Goal: Information Seeking & Learning: Learn about a topic

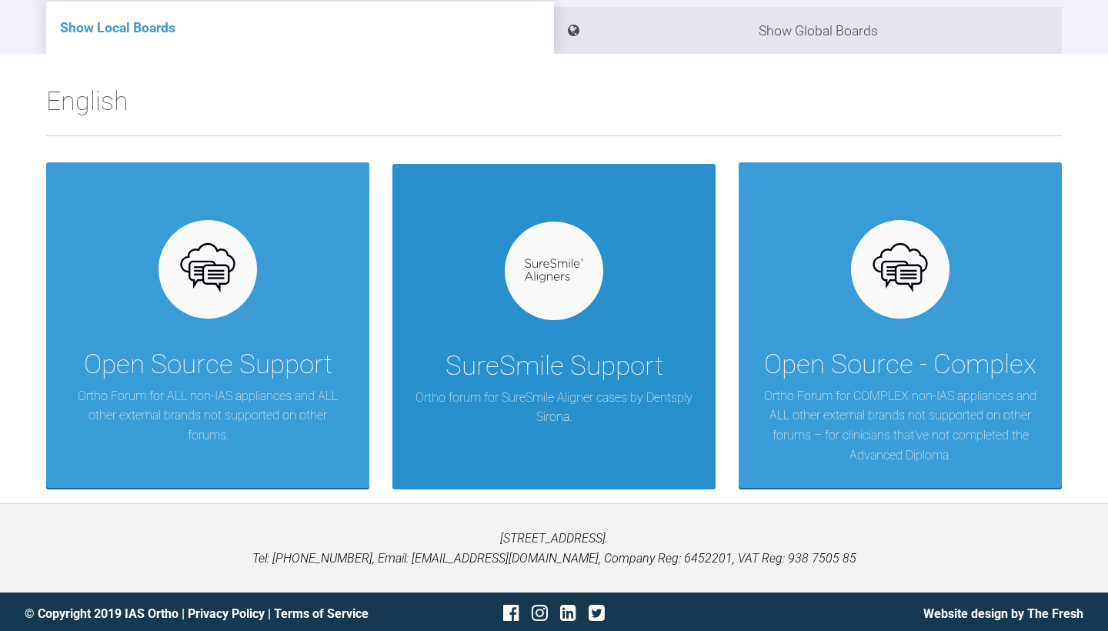
click at [586, 325] on div "SureSmile Support Ortho forum for SureSmile Aligner cases by Dentsply Sirona." at bounding box center [553, 326] width 323 height 325
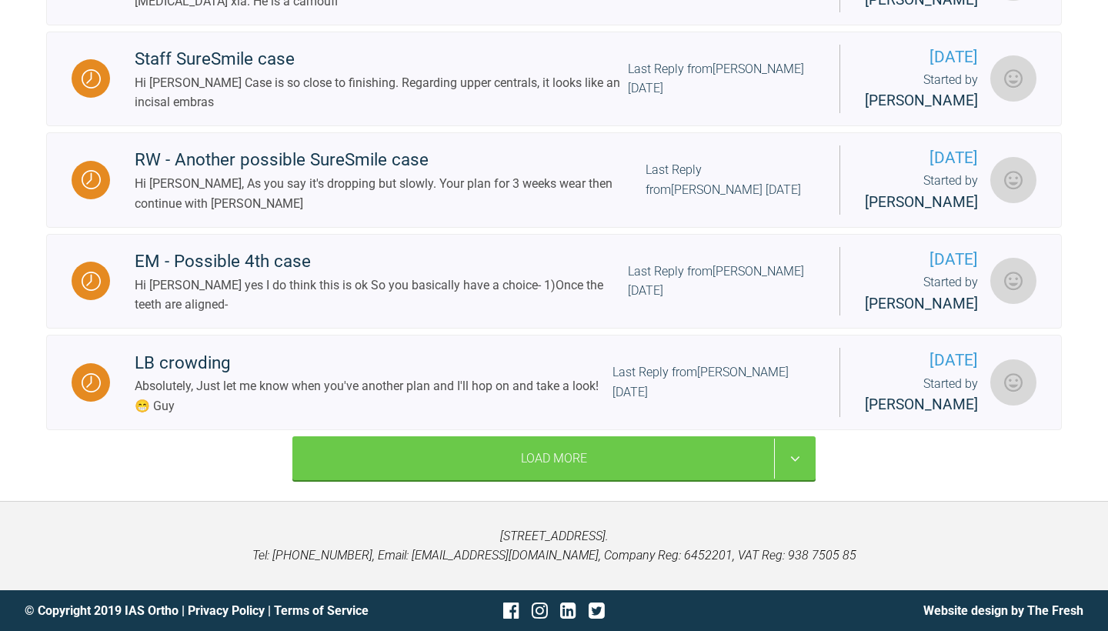
scroll to position [1323, 0]
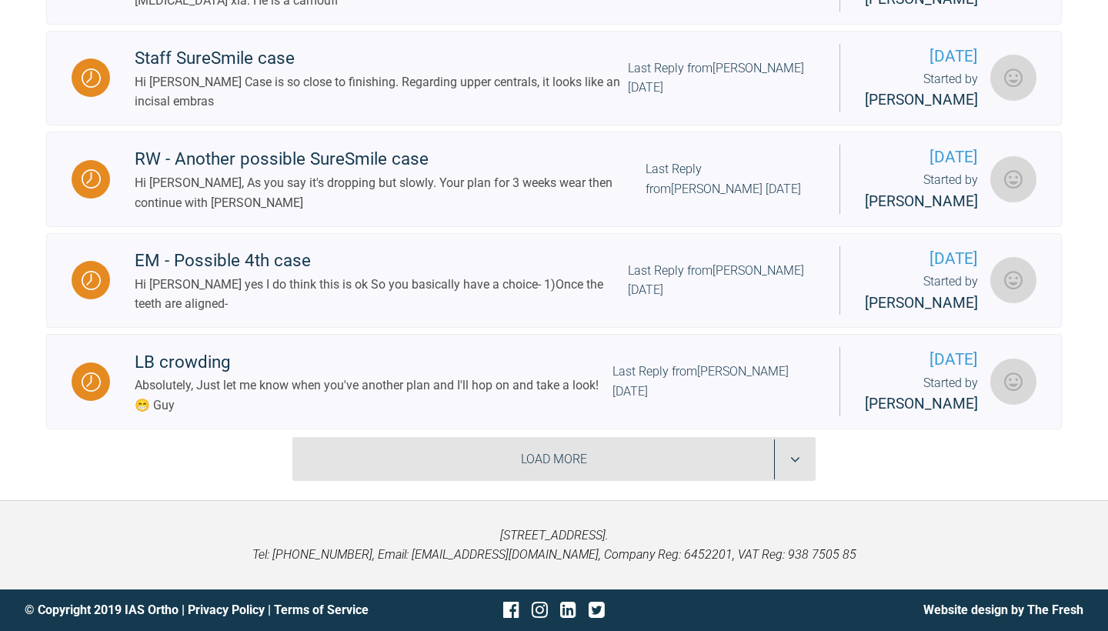
click at [639, 466] on div "Load More" at bounding box center [553, 459] width 523 height 45
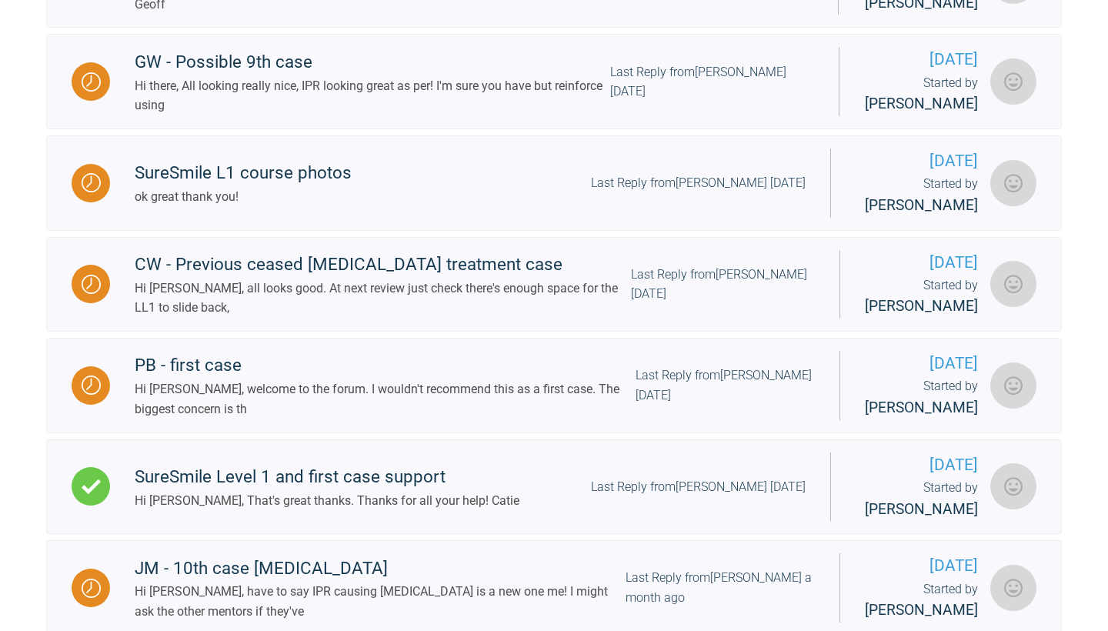
scroll to position [1783, 0]
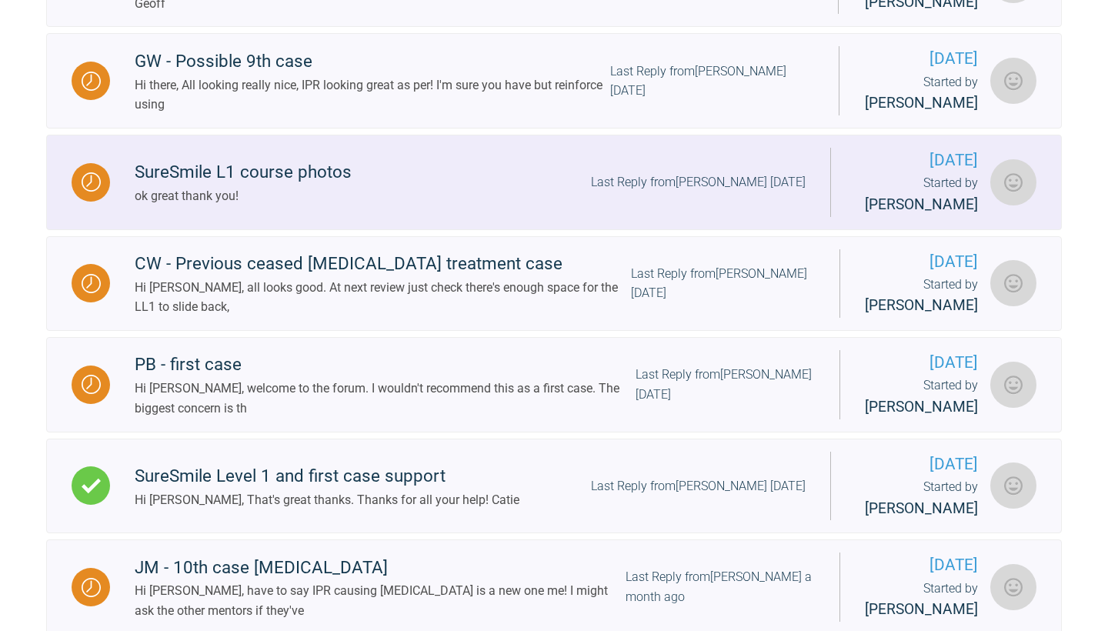
click at [281, 186] on div "SureSmile L1 course photos" at bounding box center [243, 172] width 217 height 28
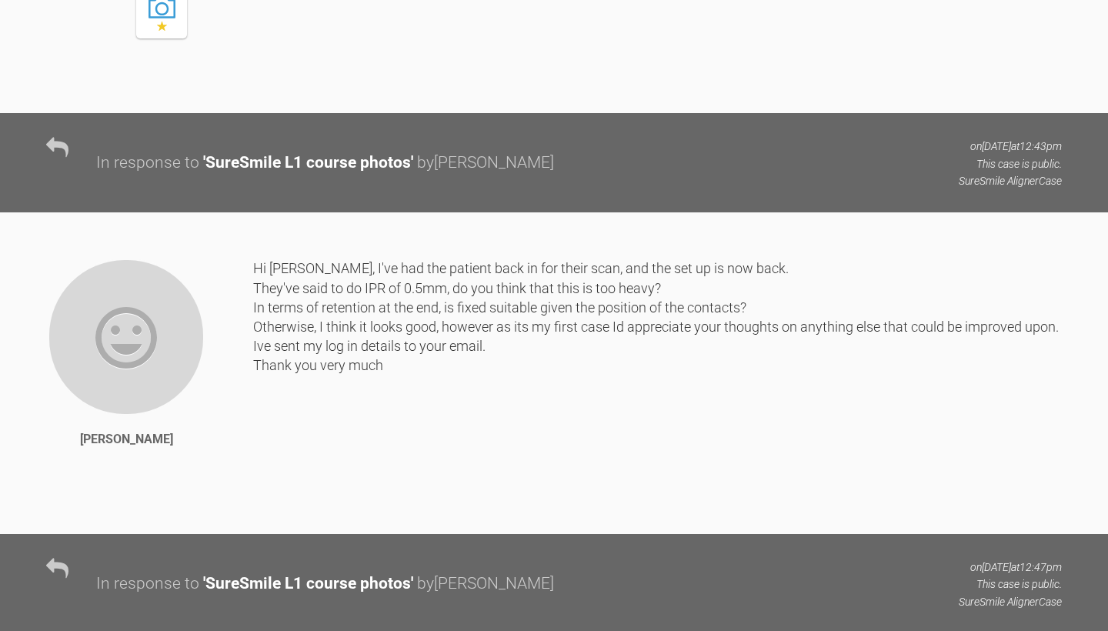
scroll to position [4789, 0]
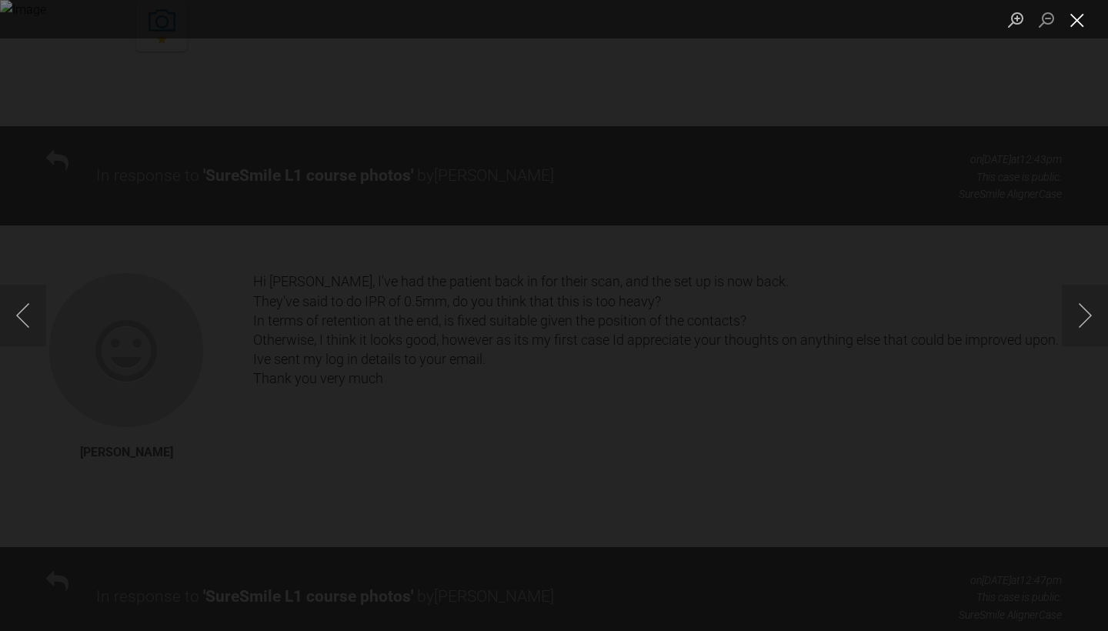
click at [1079, 19] on button "Close lightbox" at bounding box center [1077, 19] width 31 height 27
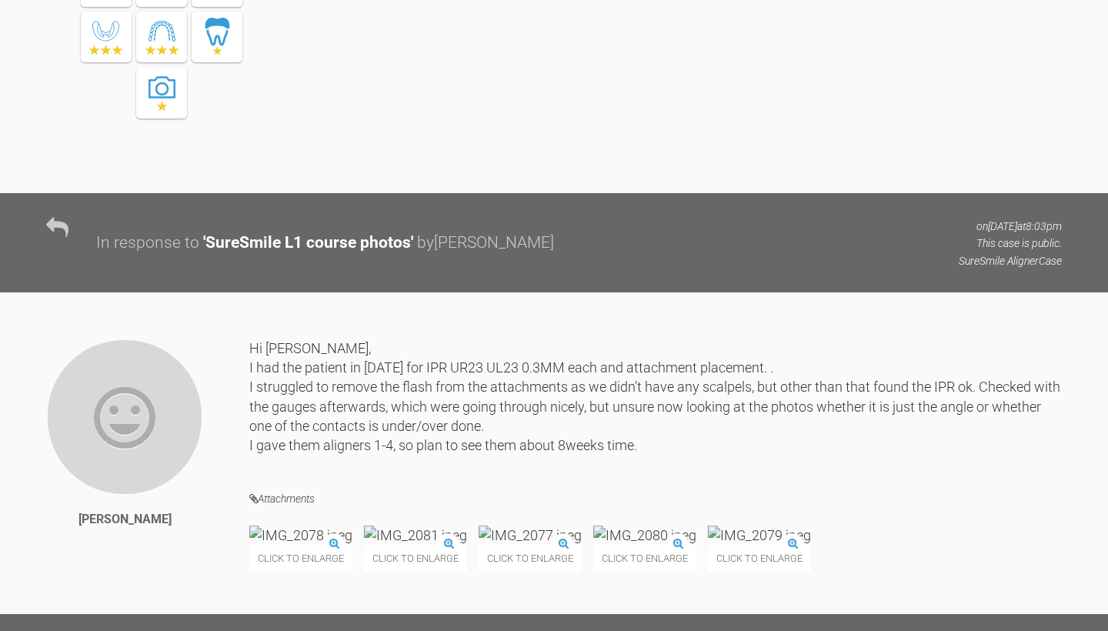
scroll to position [16498, 0]
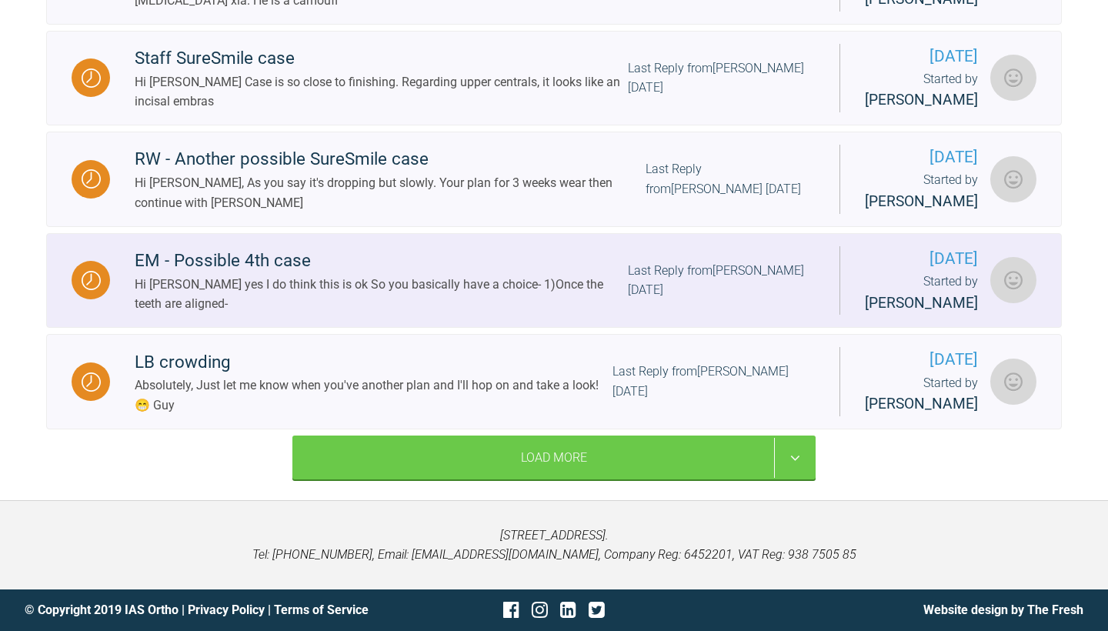
scroll to position [1322, 0]
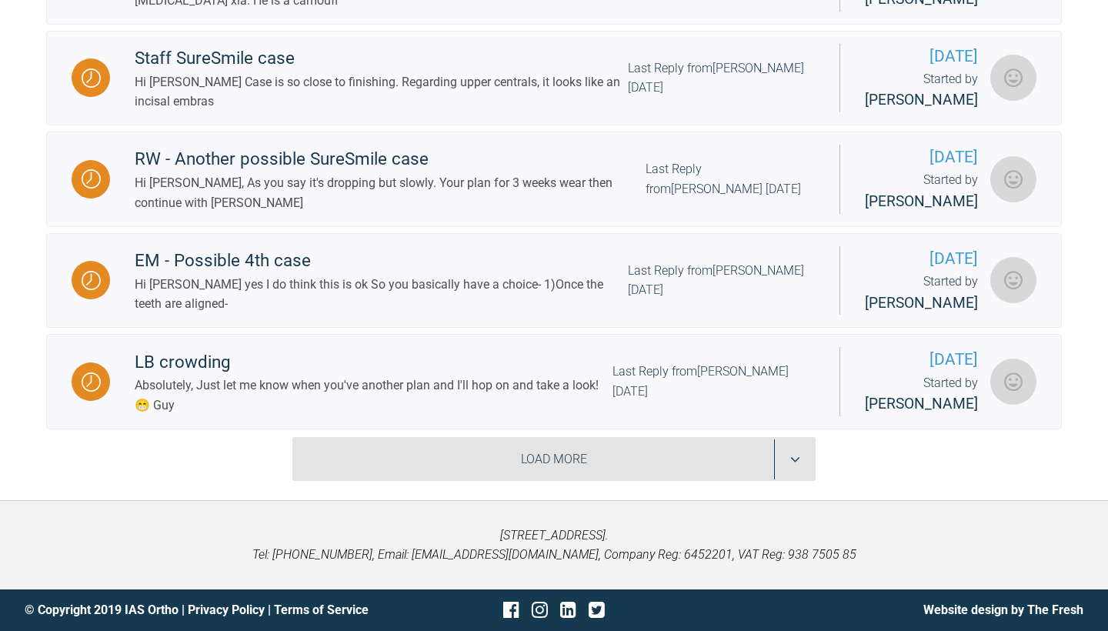
click at [615, 452] on div "Load More" at bounding box center [553, 459] width 523 height 45
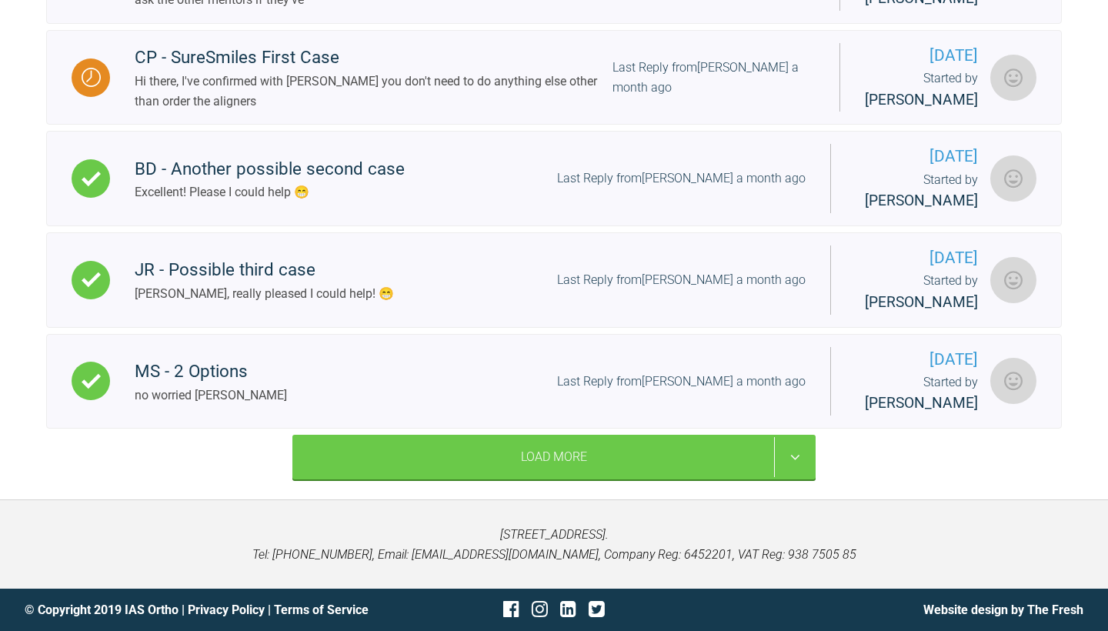
scroll to position [2447, 0]
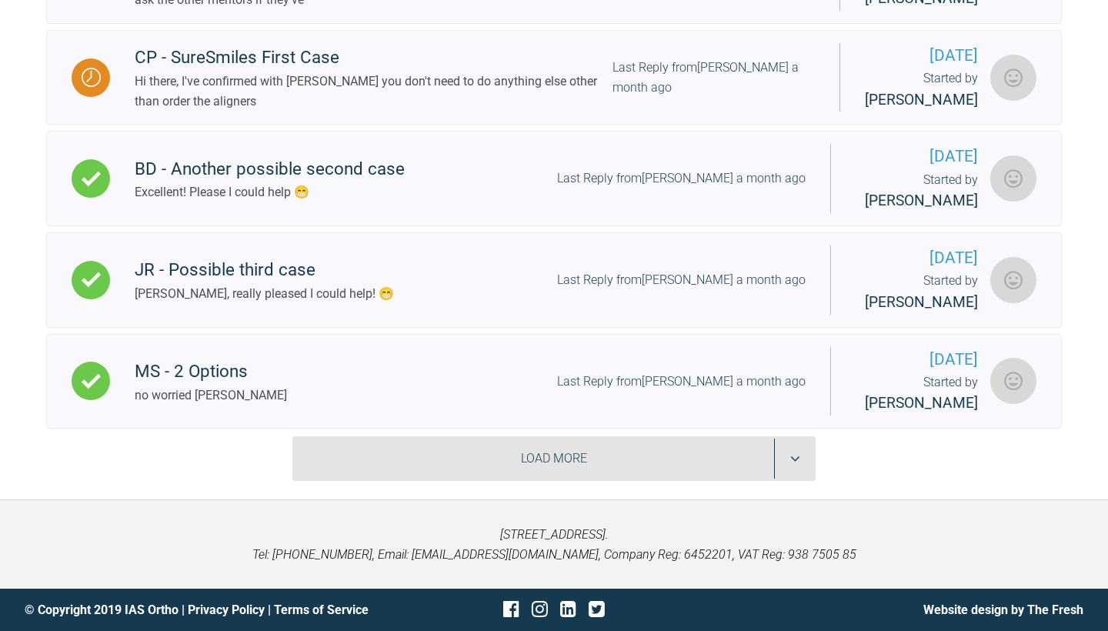
click at [582, 481] on div "Load More" at bounding box center [553, 458] width 523 height 45
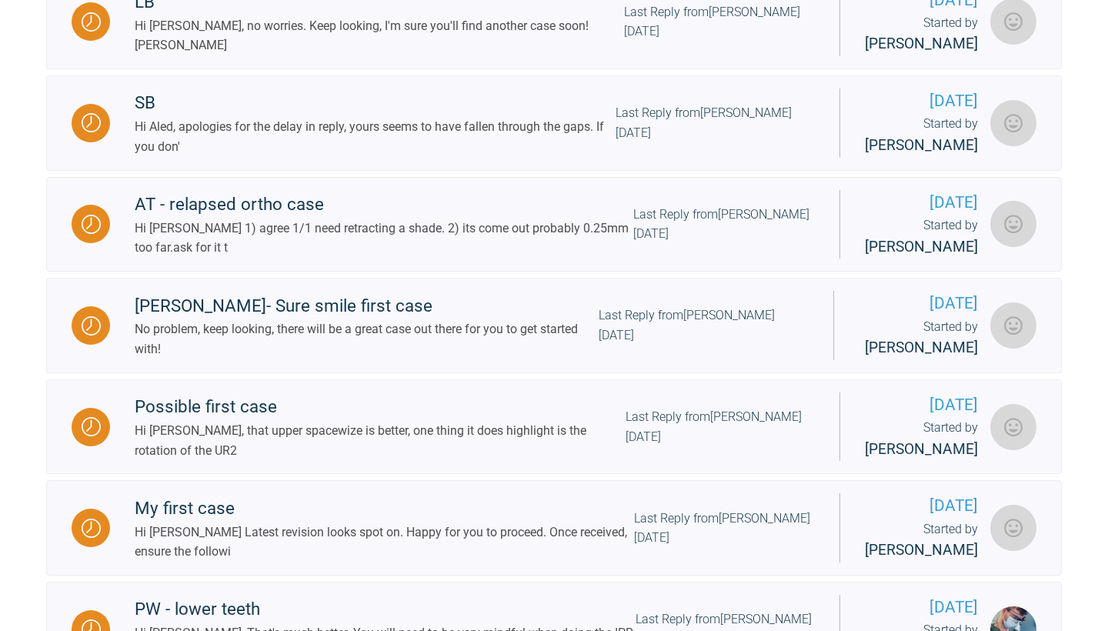
scroll to position [3619, 0]
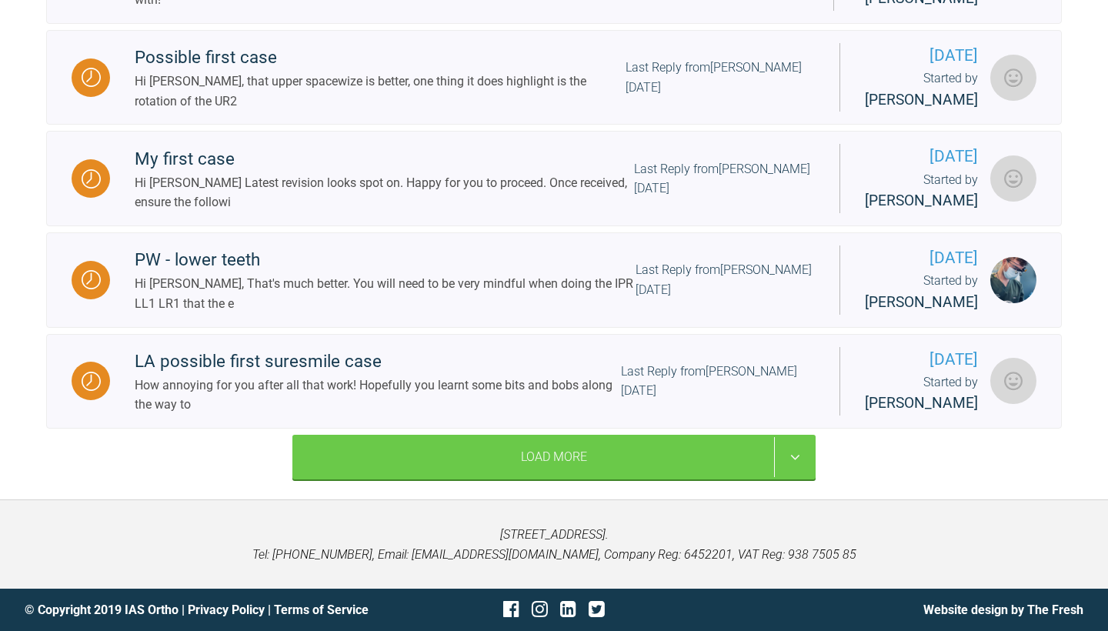
scroll to position [4092, 0]
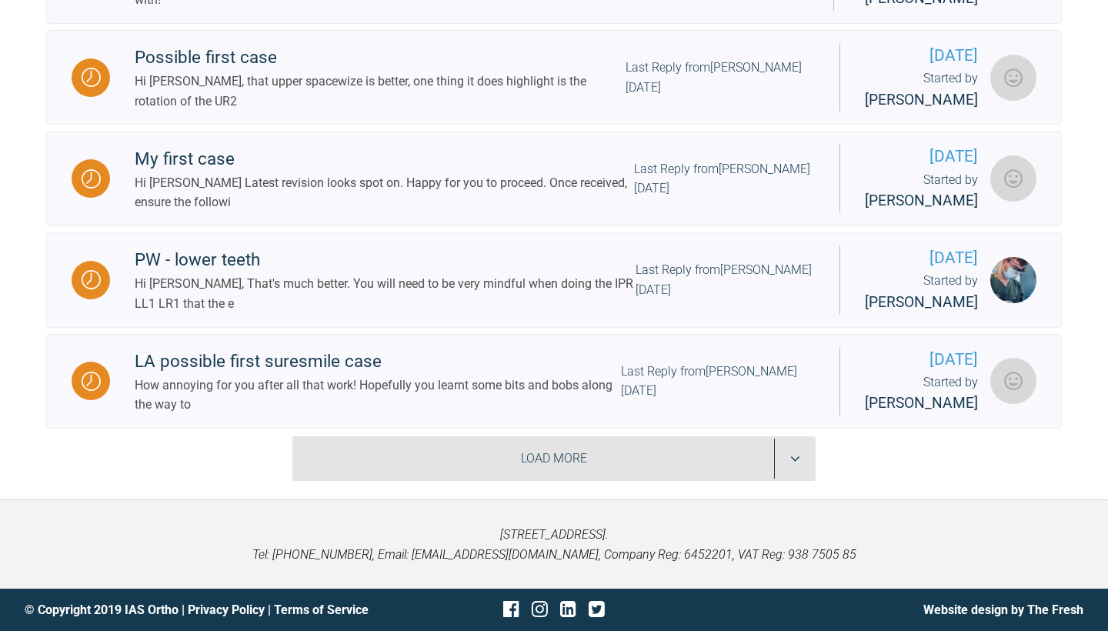
click at [619, 481] on div "Load More" at bounding box center [553, 458] width 523 height 45
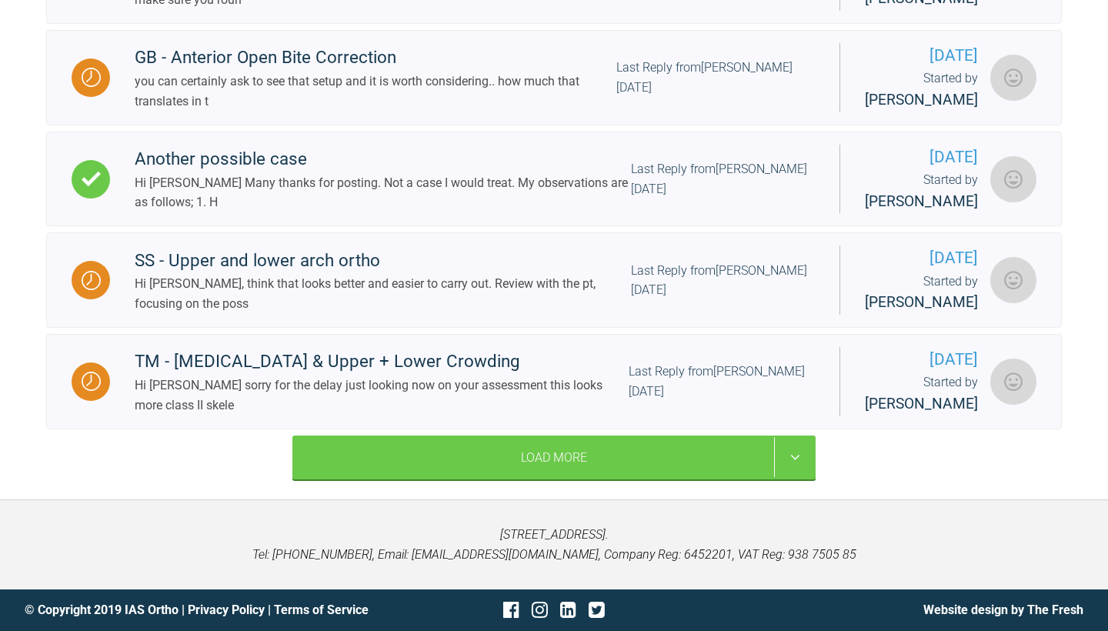
scroll to position [5418, 0]
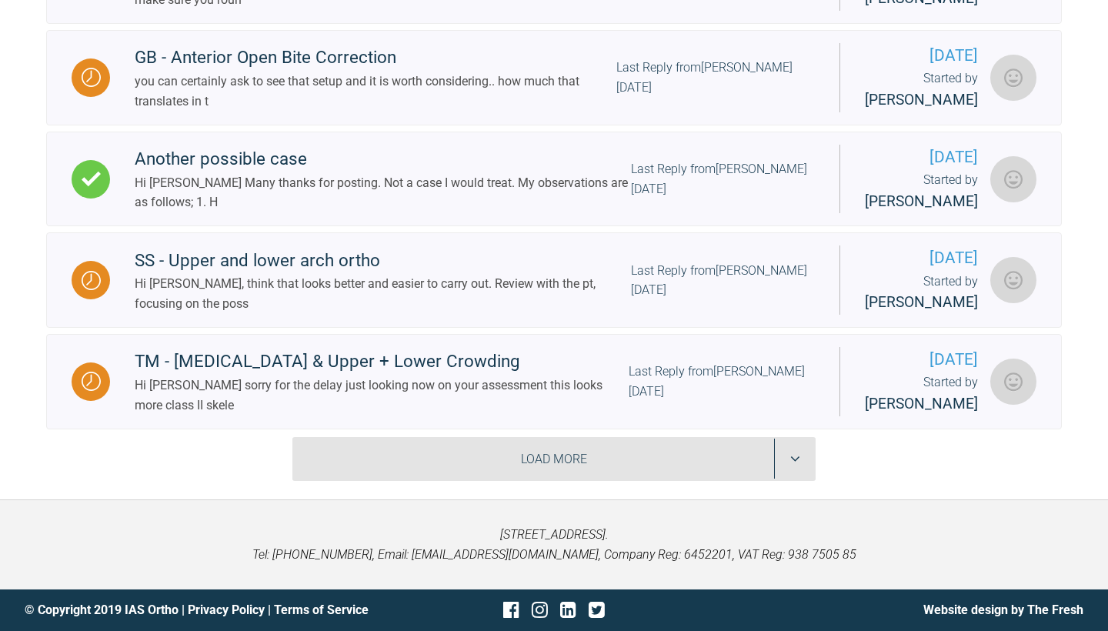
click at [613, 451] on div "Load More" at bounding box center [553, 459] width 523 height 45
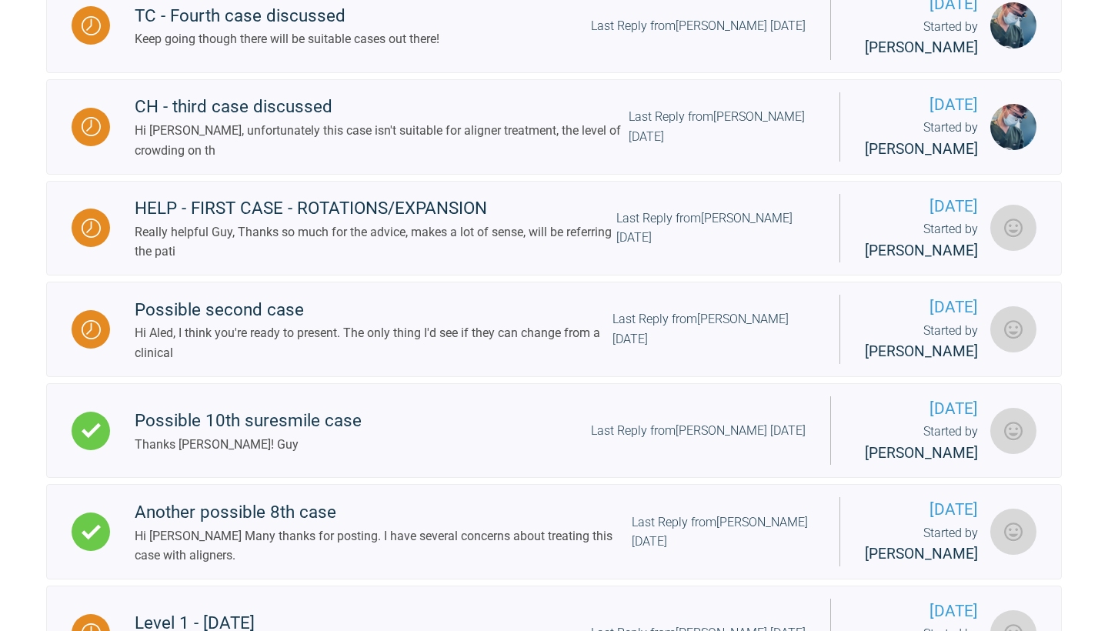
scroll to position [6081, 0]
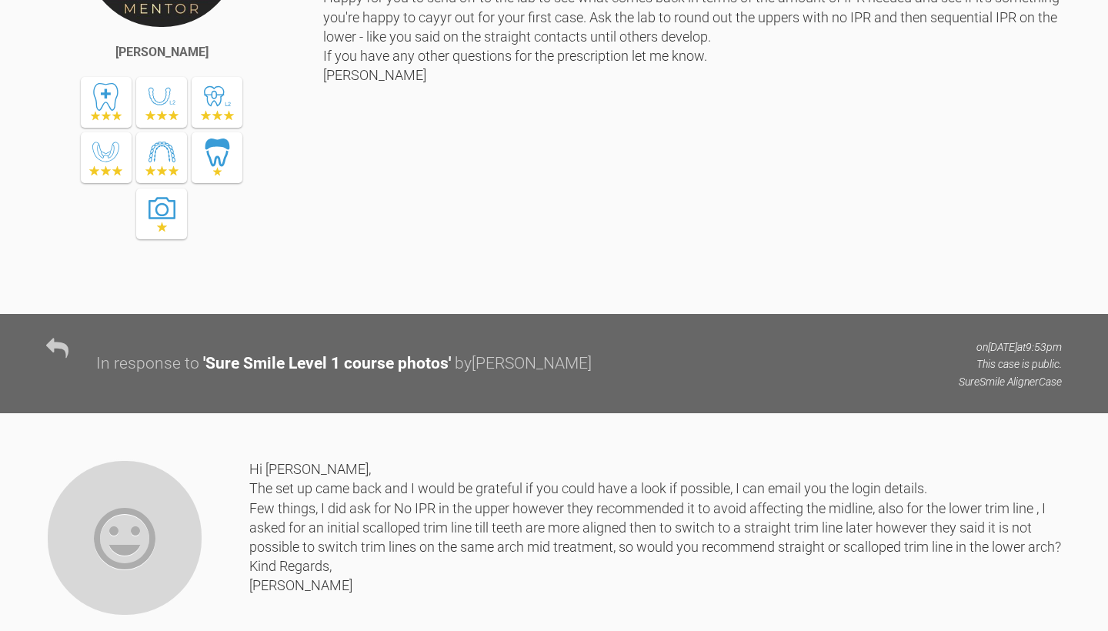
scroll to position [5653, 0]
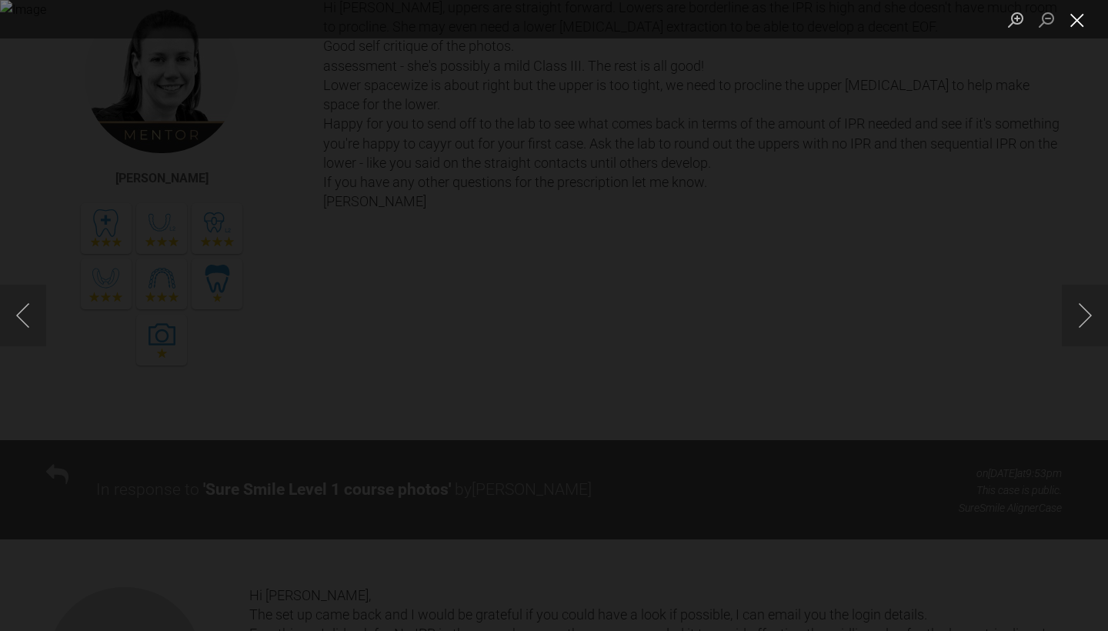
click at [1079, 22] on button "Close lightbox" at bounding box center [1077, 19] width 31 height 27
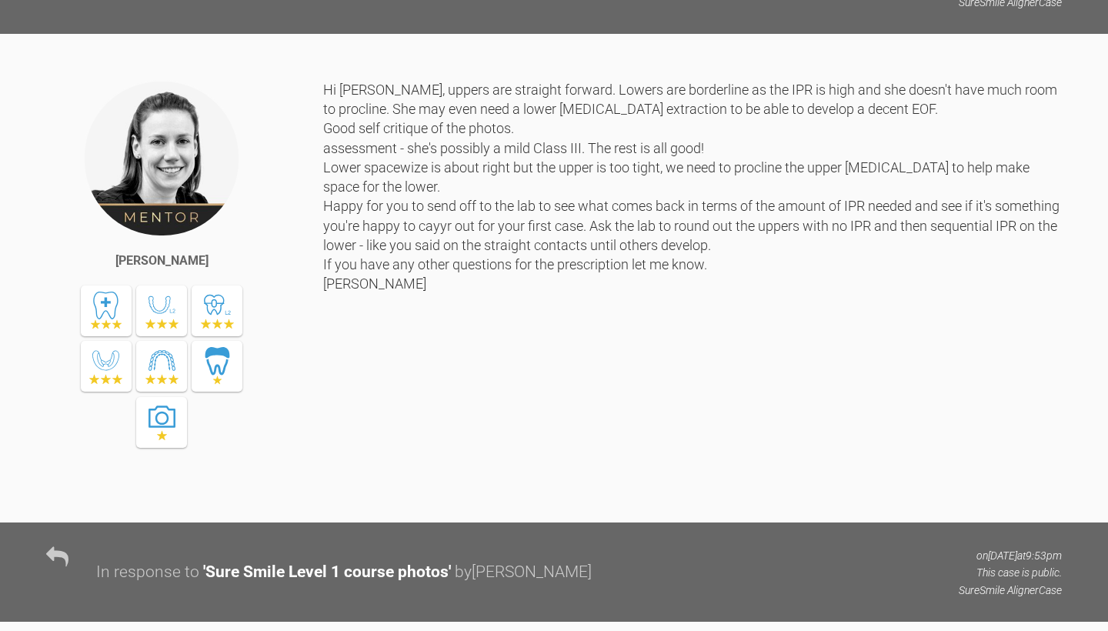
scroll to position [5563, 0]
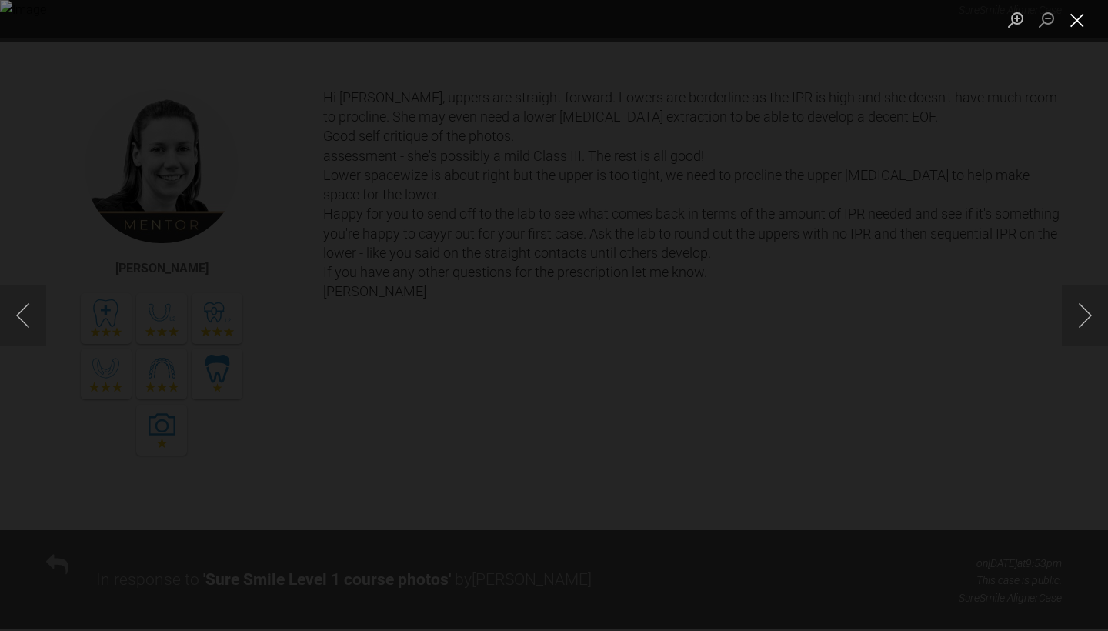
click at [1075, 30] on button "Close lightbox" at bounding box center [1077, 19] width 31 height 27
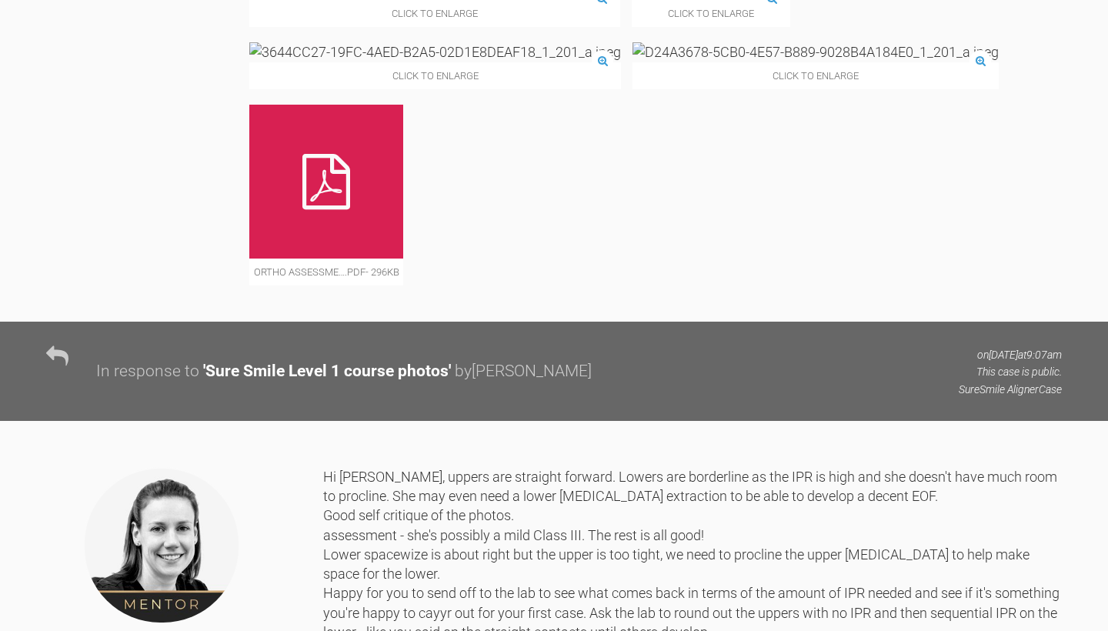
scroll to position [5180, 0]
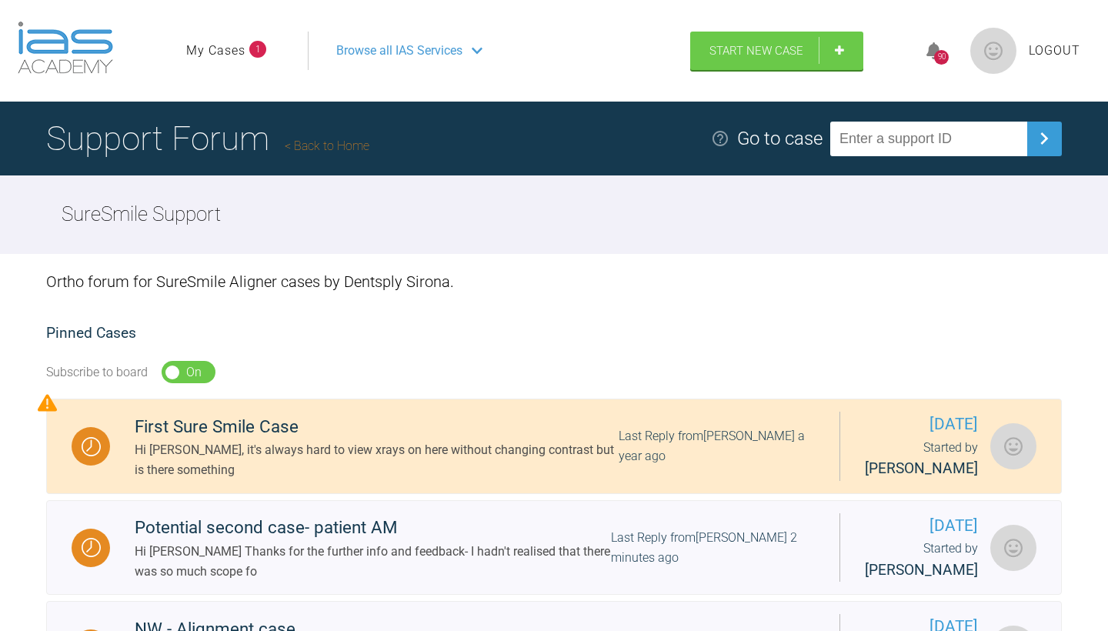
click at [236, 54] on link "My Cases" at bounding box center [215, 51] width 59 height 20
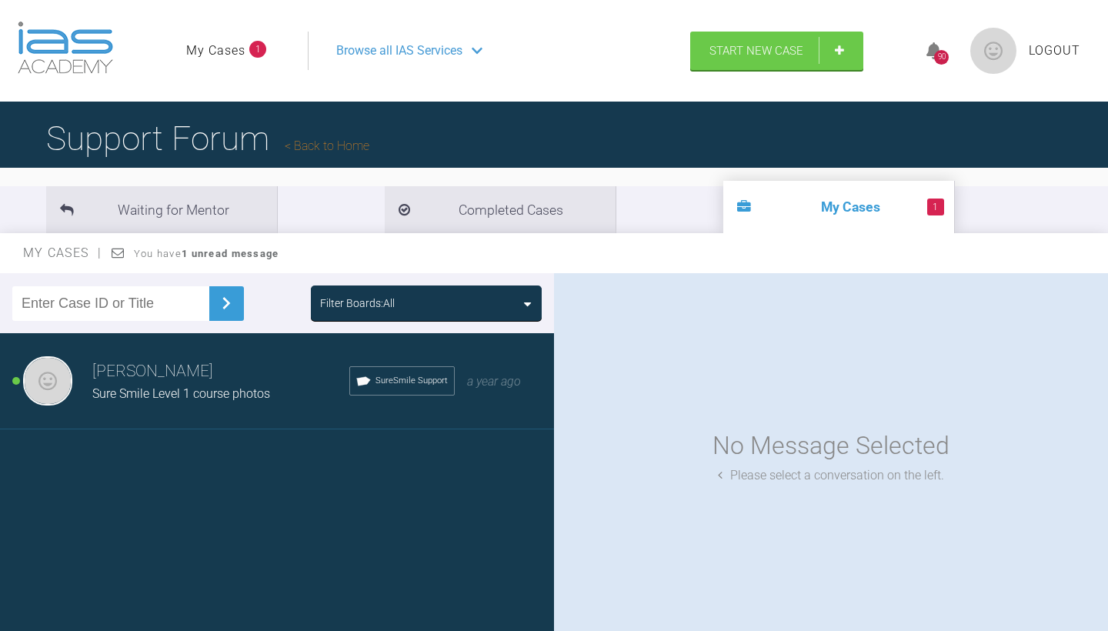
click at [227, 382] on h3 "[PERSON_NAME]" at bounding box center [220, 372] width 257 height 26
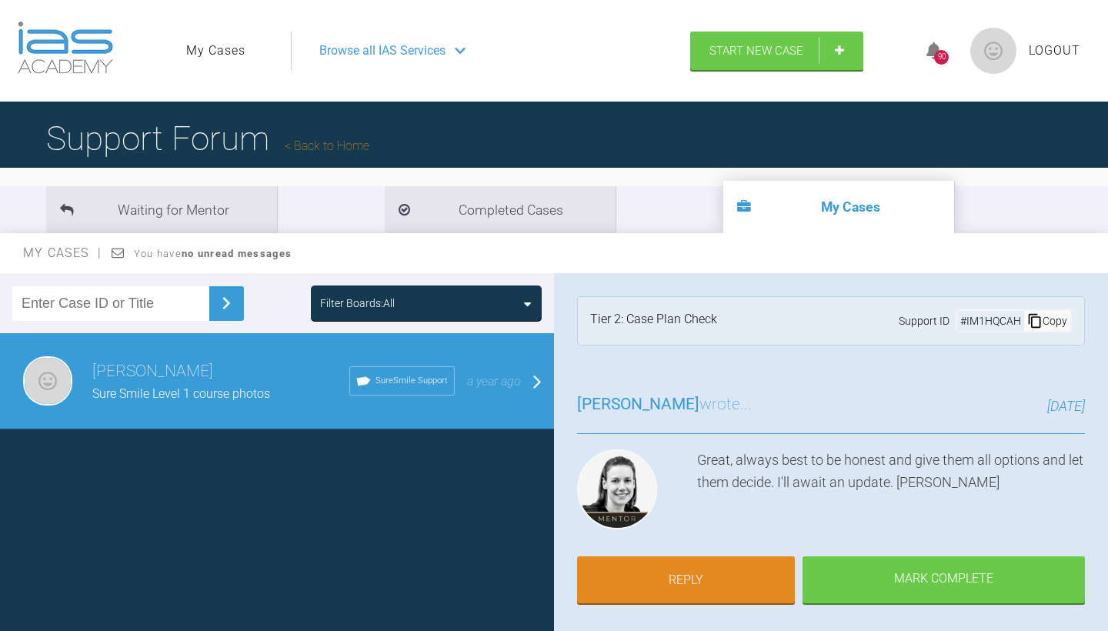
click at [465, 63] on div "Browse all IAS Services" at bounding box center [483, 51] width 357 height 38
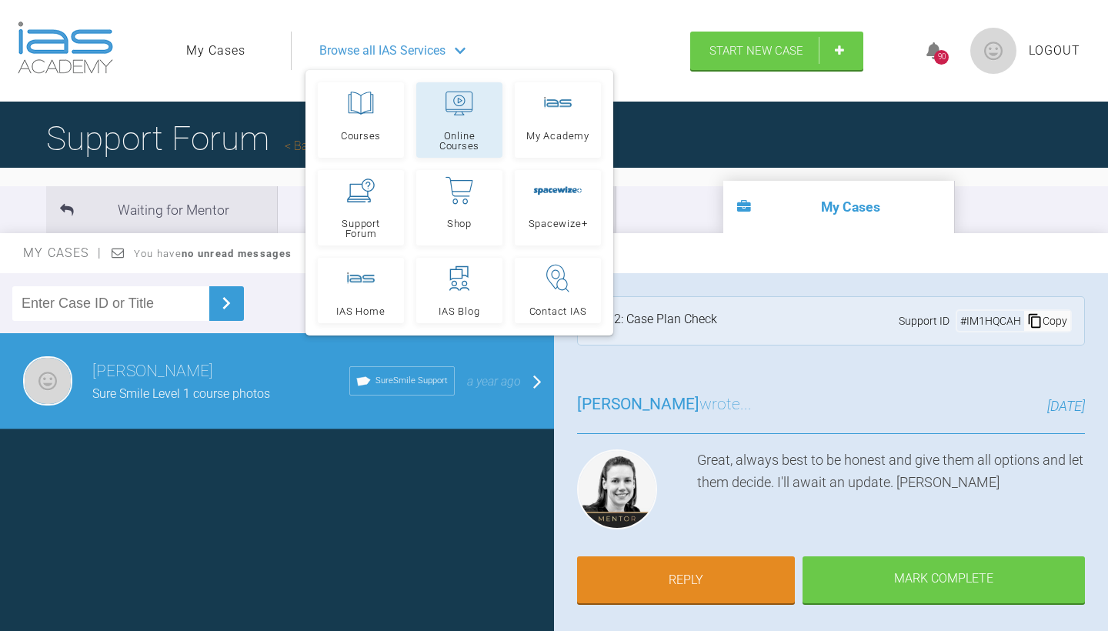
click at [451, 128] on link "Online Courses" at bounding box center [459, 119] width 86 height 75
